Goal: Transaction & Acquisition: Purchase product/service

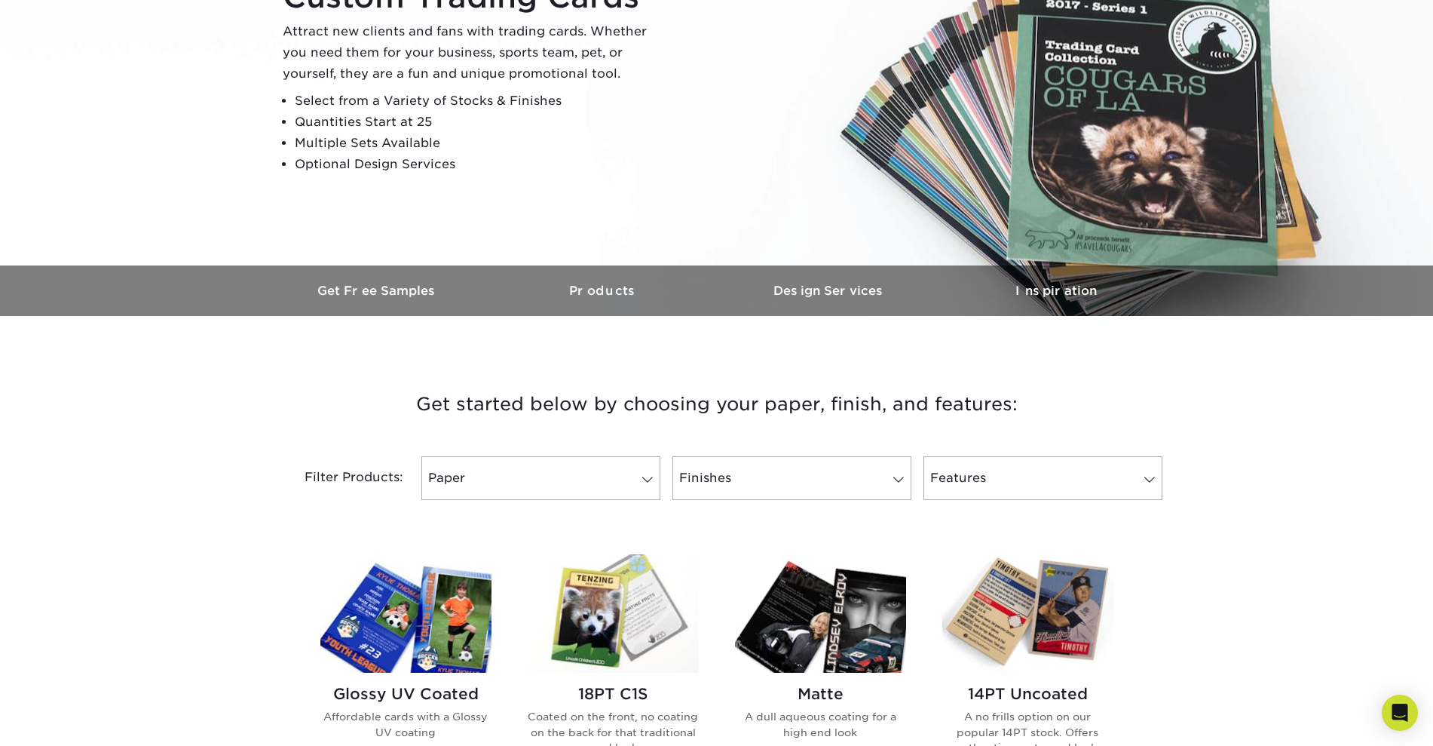
scroll to position [189, 0]
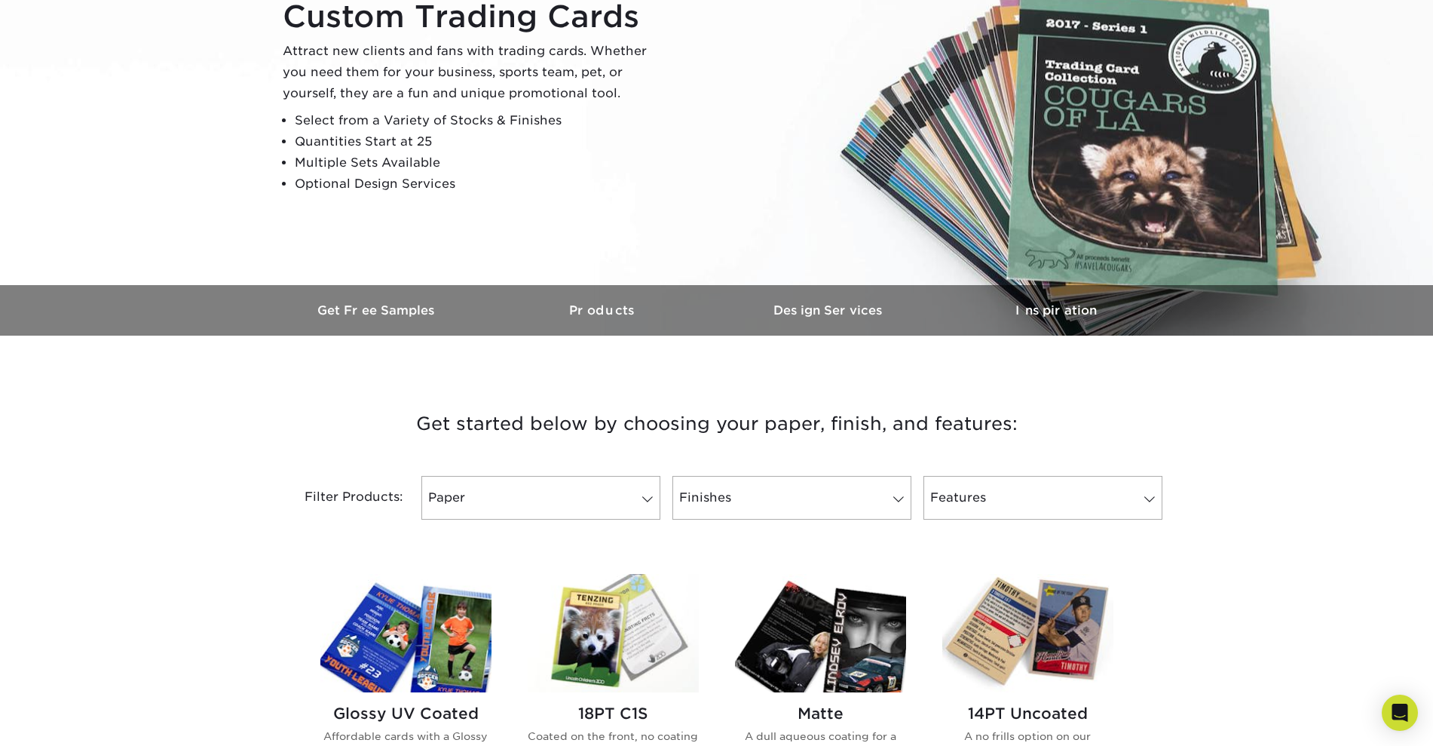
click at [633, 615] on img at bounding box center [613, 633] width 171 height 118
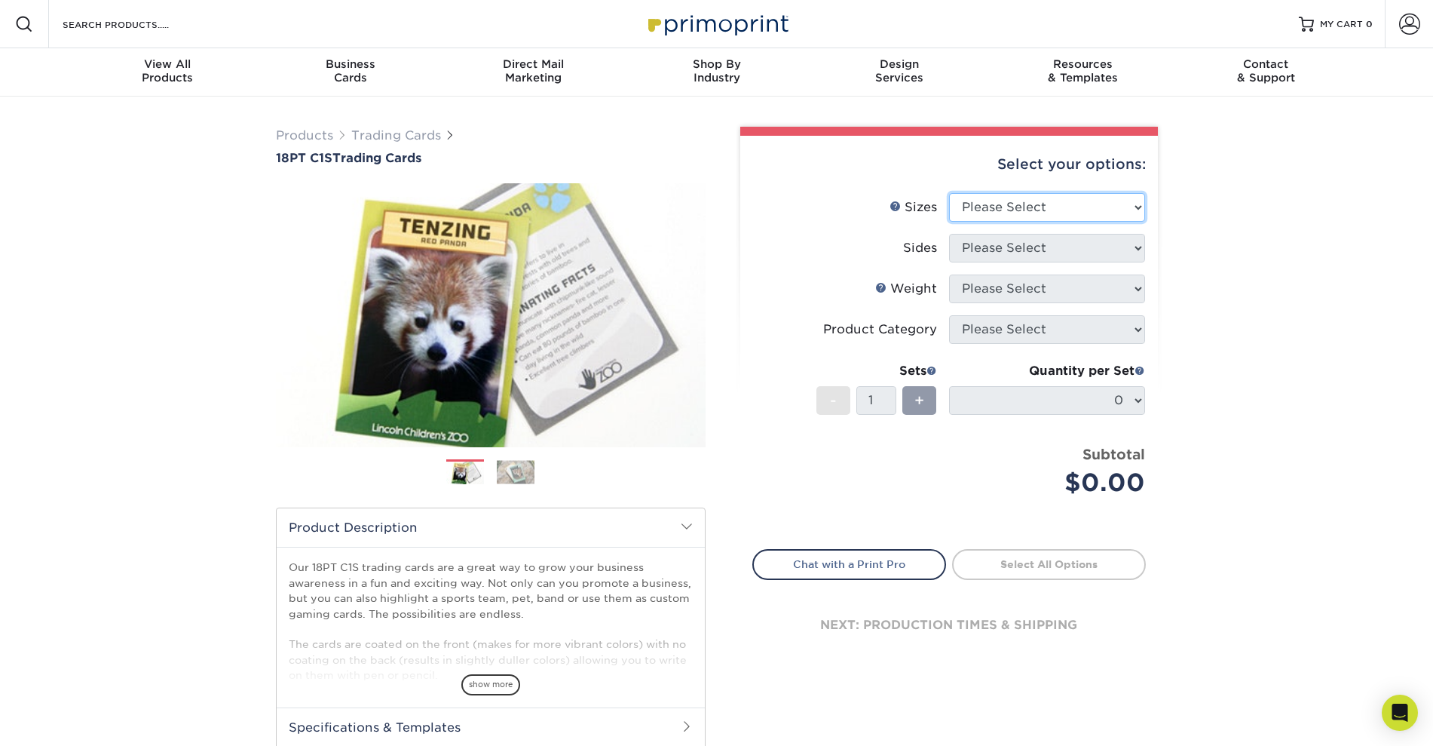
click at [1136, 208] on select "Please Select 2.5" x 3.5"" at bounding box center [1047, 207] width 196 height 29
select select "2.50x3.50"
click at [949, 193] on select "Please Select 2.5" x 3.5"" at bounding box center [1047, 207] width 196 height 29
click at [1117, 254] on select "Please Select Print Both Sides Print Front Only" at bounding box center [1047, 248] width 196 height 29
select select "13abbda7-1d64-4f25-8bb2-c179b224825d"
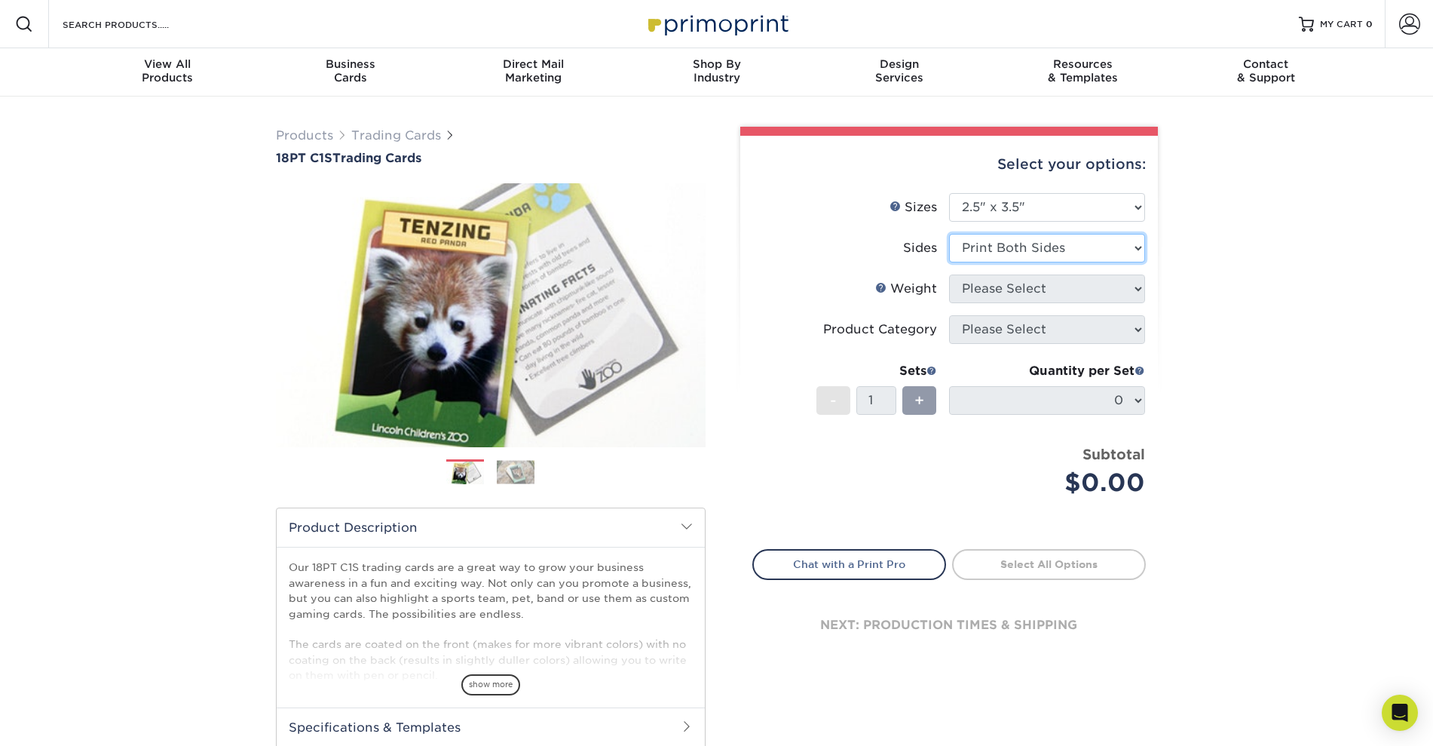
click at [949, 234] on select "Please Select Print Both Sides Print Front Only" at bounding box center [1047, 248] width 196 height 29
click at [1136, 289] on select "Please Select 18PT C1S" at bounding box center [1047, 288] width 196 height 29
select select "18PTC1S"
click at [949, 274] on select "Please Select 18PT C1S" at bounding box center [1047, 288] width 196 height 29
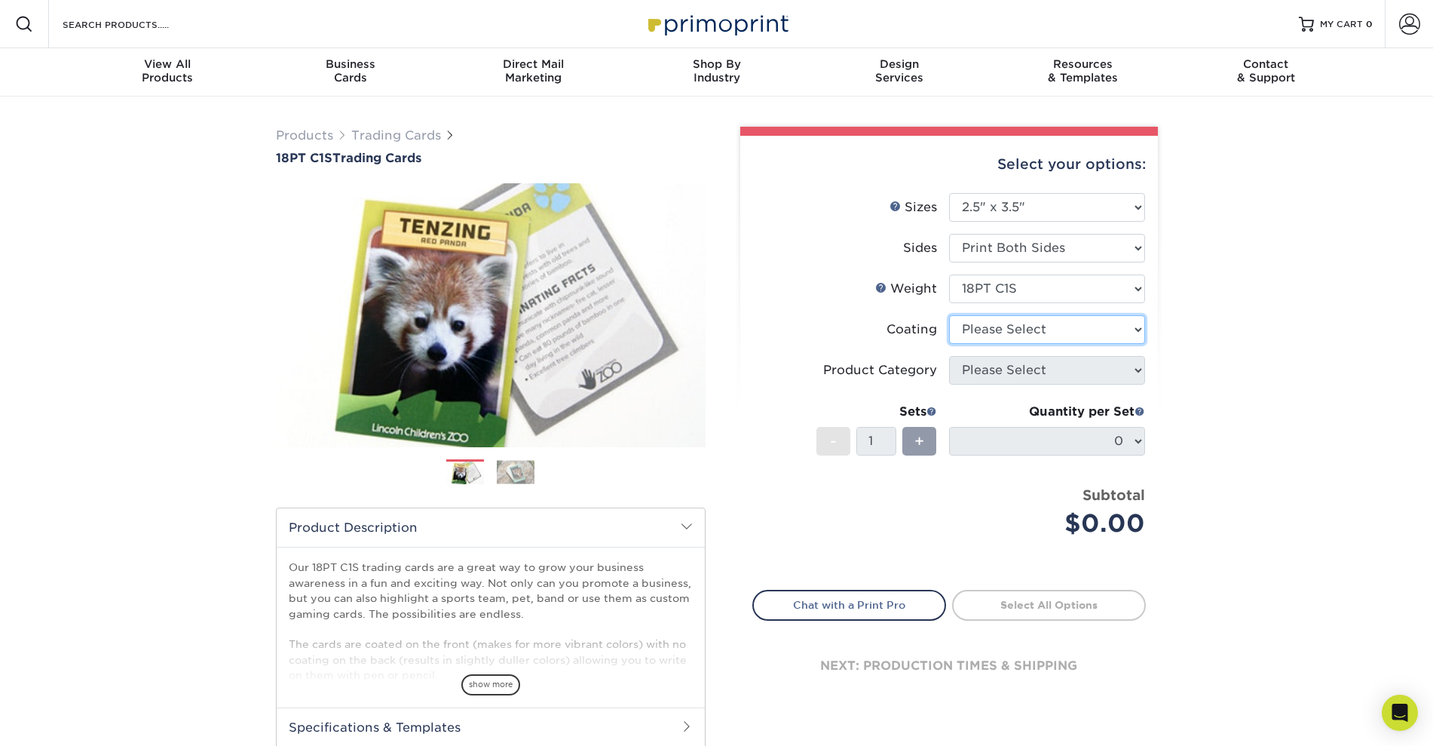
click at [1133, 324] on select at bounding box center [1047, 329] width 196 height 29
select select "3e7618de-abca-4bda-9f97-8b9129e913d8"
click at [949, 315] on select at bounding box center [1047, 329] width 196 height 29
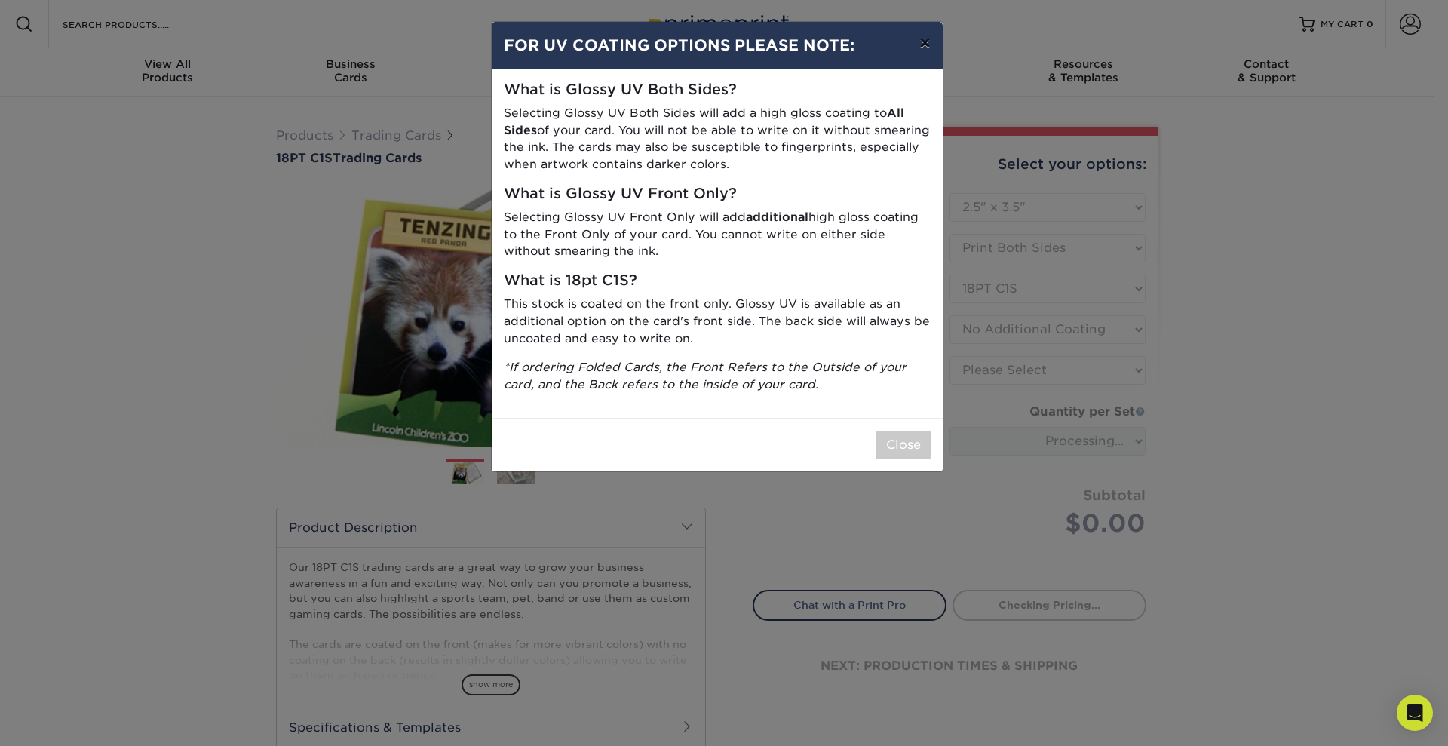
click at [924, 38] on button "×" at bounding box center [924, 43] width 35 height 42
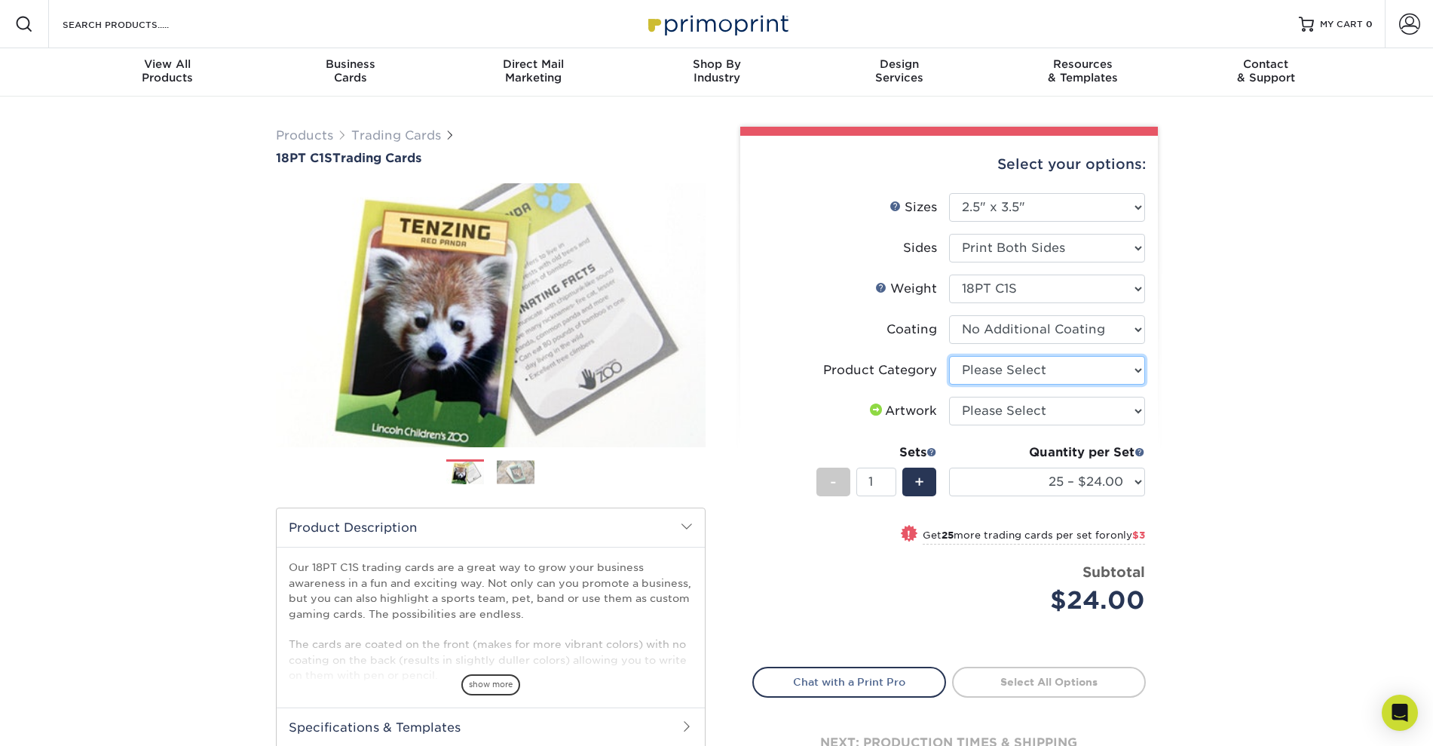
click at [1121, 365] on select "Please Select Trading Cards" at bounding box center [1047, 370] width 196 height 29
select select "c2f9bce9-36c2-409d-b101-c29d9d031e18"
click at [949, 356] on select "Please Select Trading Cards" at bounding box center [1047, 370] width 196 height 29
click at [1145, 413] on ul "Sizes Help Sizes Please Select 2.5" x 3.5" Sides Please Select 18PT C1S" at bounding box center [950, 415] width 394 height 444
click at [1139, 411] on select "Please Select I will upload files I need a design - $100" at bounding box center [1047, 411] width 196 height 29
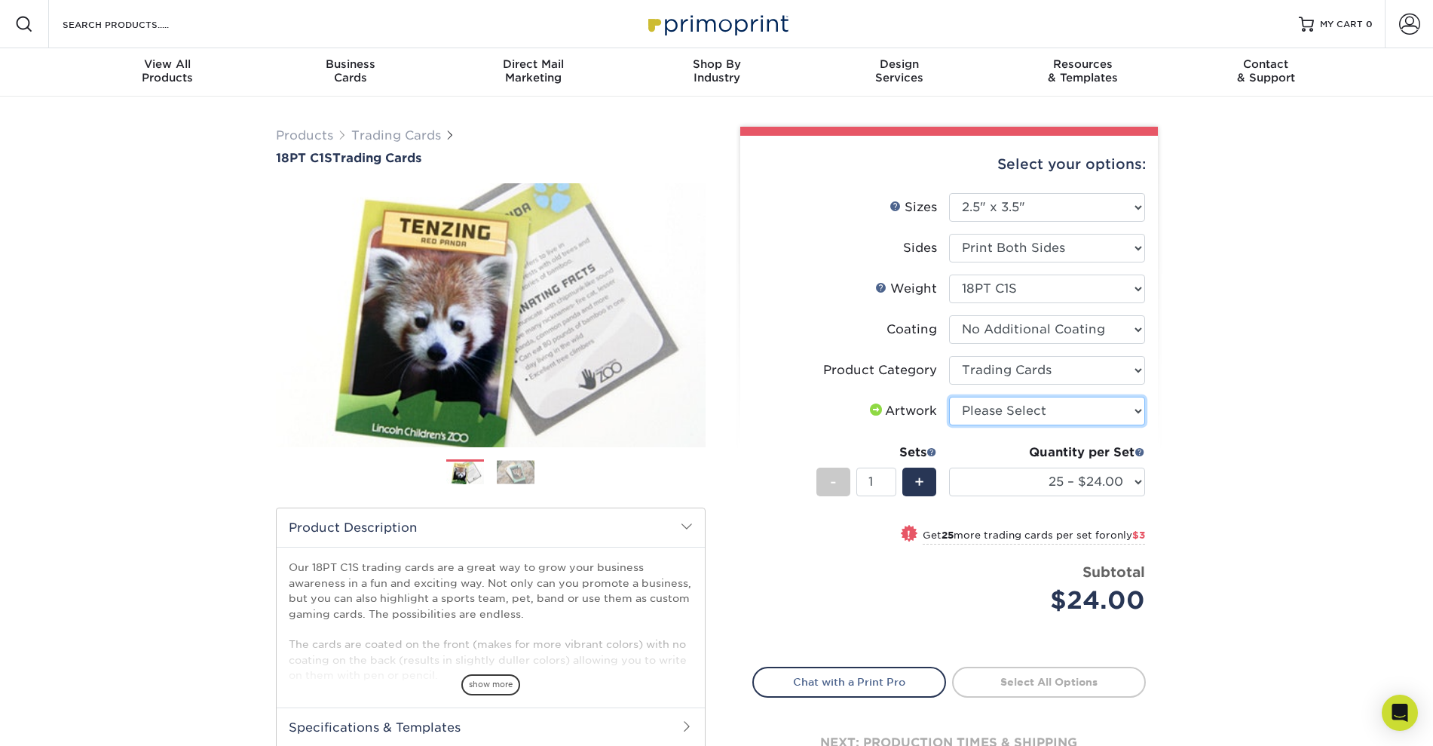
select select "upload"
click at [949, 397] on select "Please Select I will upload files I need a design - $100" at bounding box center [1047, 411] width 196 height 29
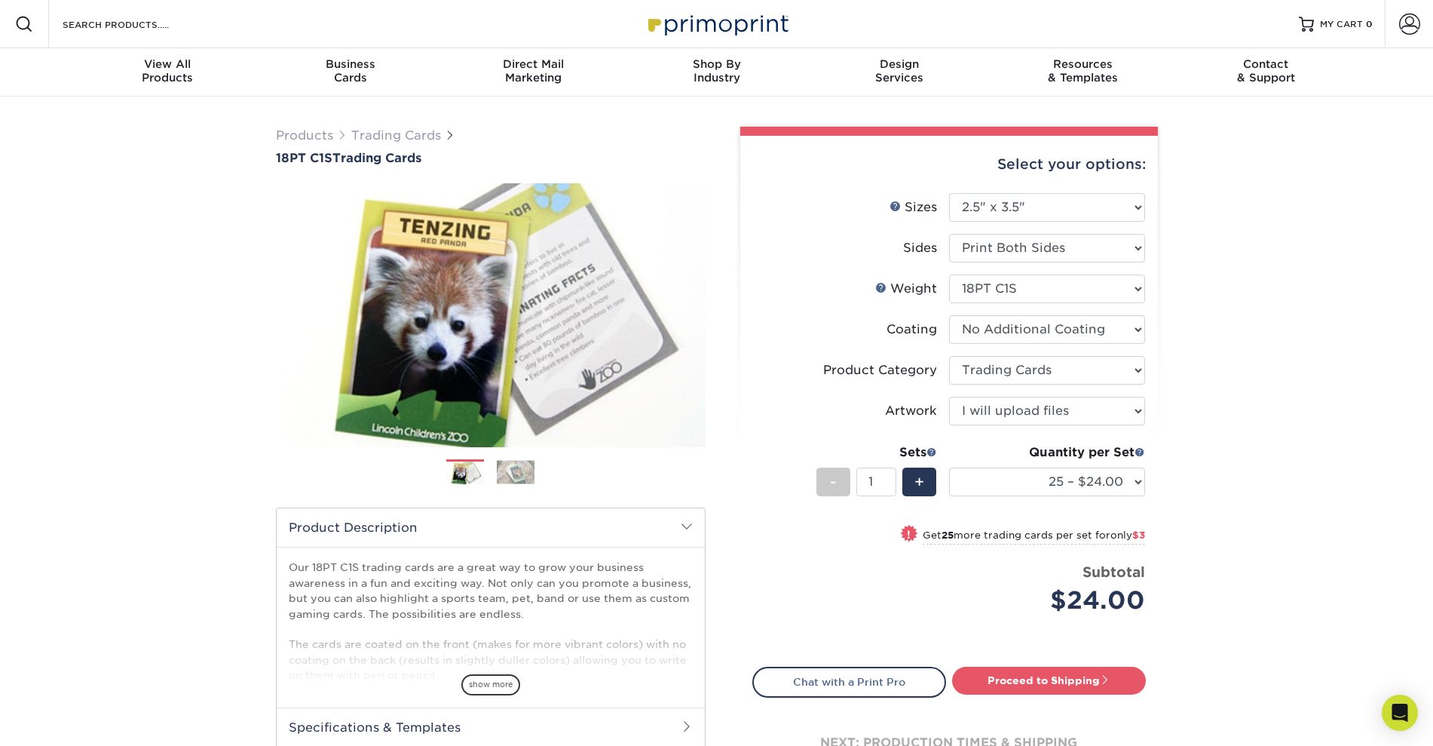
click at [1201, 394] on div "Products Trading Cards 18PT C1S Trading Cards Previous Next show more" at bounding box center [716, 491] width 1433 height 789
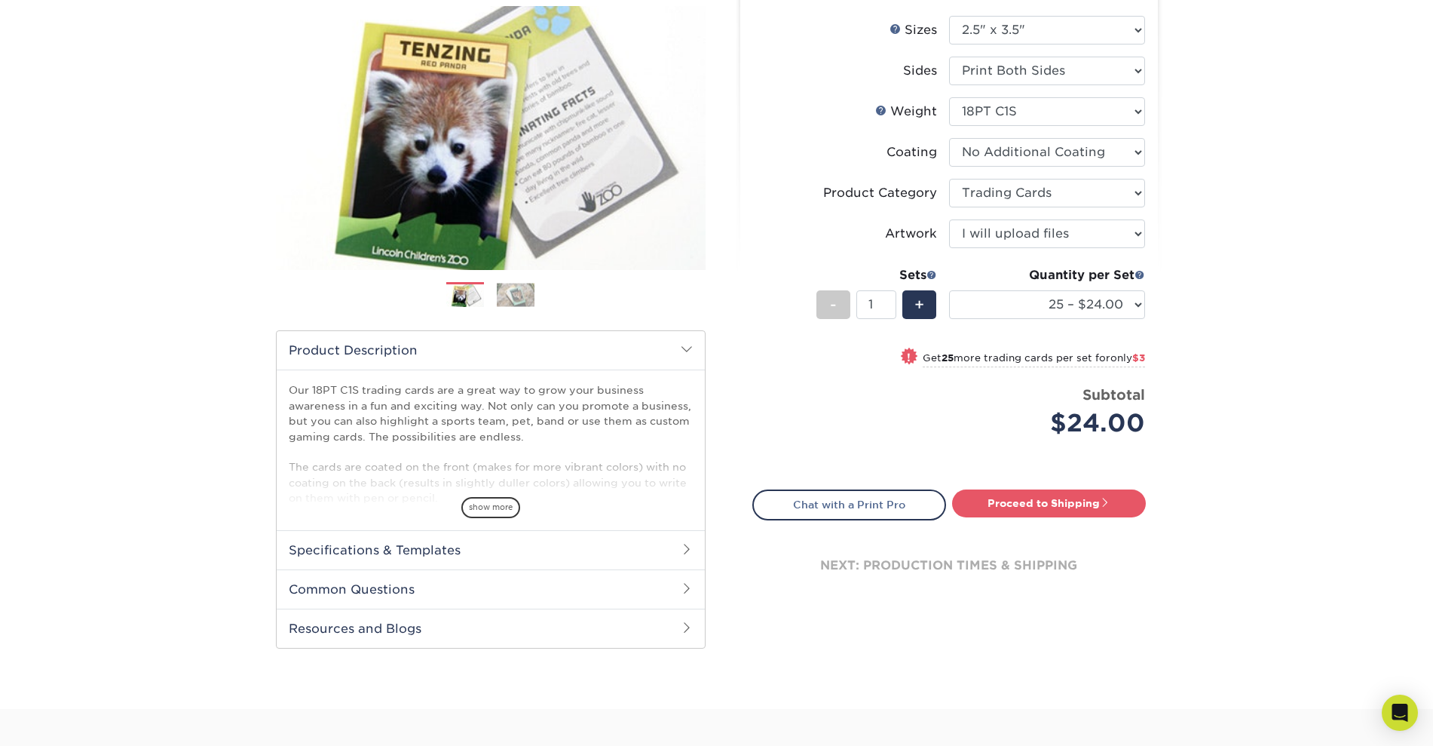
scroll to position [178, 0]
click at [1130, 302] on select "25 – $24.00 50 – $27.00 75 – $35.00 100 – $39.00 250 – $45.00 500 – $55.00 1000…" at bounding box center [1047, 304] width 196 height 29
click at [949, 290] on select "25 – $24.00 50 – $27.00 75 – $35.00 100 – $39.00 250 – $45.00 500 – $55.00 1000…" at bounding box center [1047, 304] width 196 height 29
click at [1139, 302] on select "25 – $24.00 50 – $27.00 75 – $35.00 100 – $39.00 250 – $45.00 500 – $55.00 1000…" at bounding box center [1047, 304] width 196 height 29
select select "500 – $55.00"
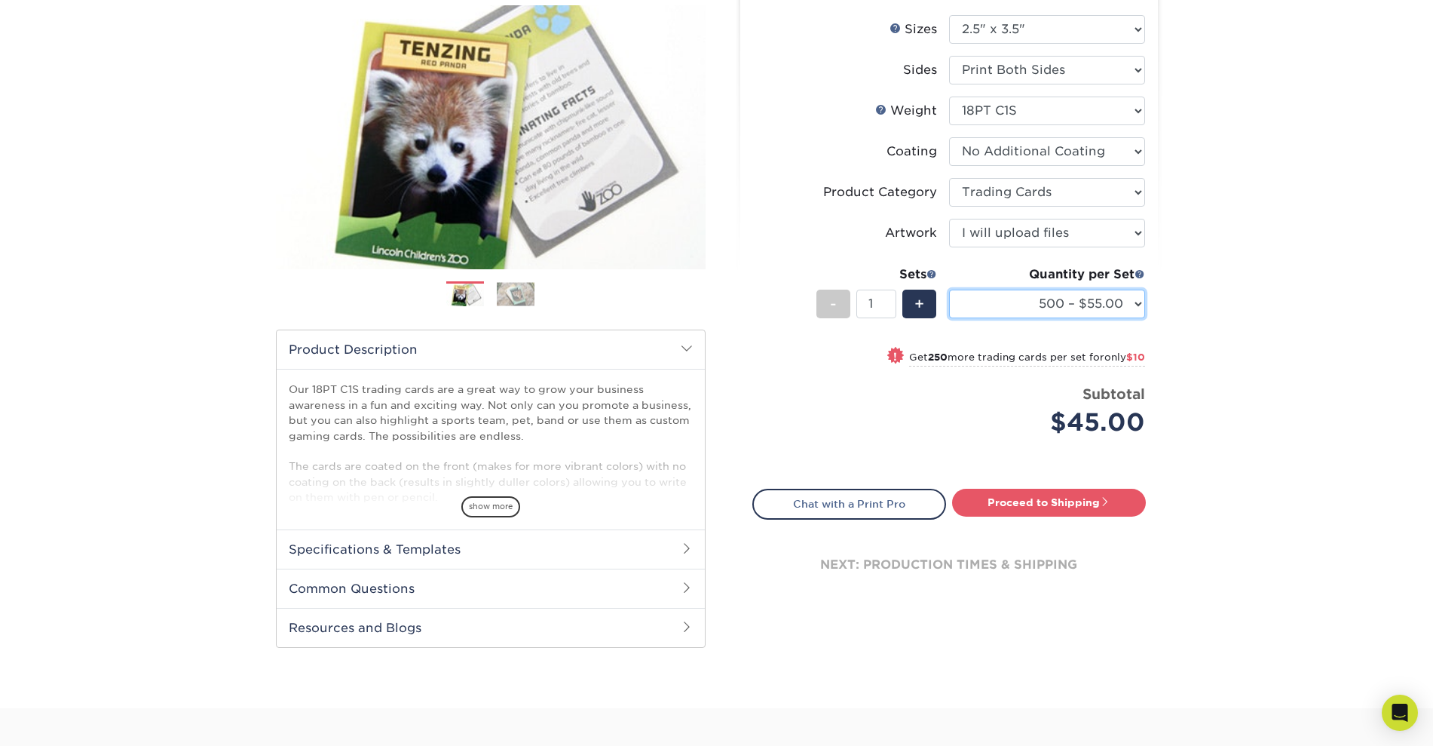
click at [949, 290] on select "25 – $24.00 50 – $27.00 75 – $35.00 100 – $39.00 250 – $45.00 500 – $55.00 1000…" at bounding box center [1047, 304] width 196 height 29
